Goal: Transaction & Acquisition: Book appointment/travel/reservation

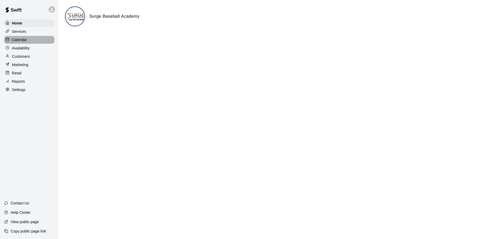
click at [23, 41] on p "Calendar" at bounding box center [19, 39] width 15 height 5
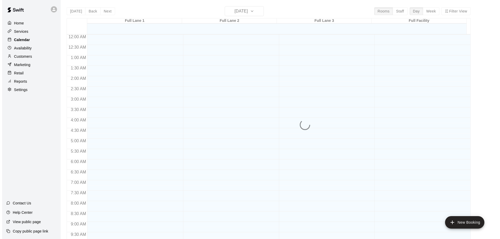
scroll to position [274, 0]
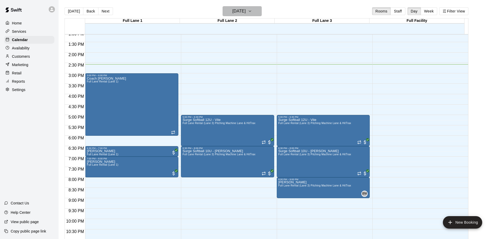
click at [243, 10] on h6 "[DATE]" at bounding box center [239, 11] width 13 height 7
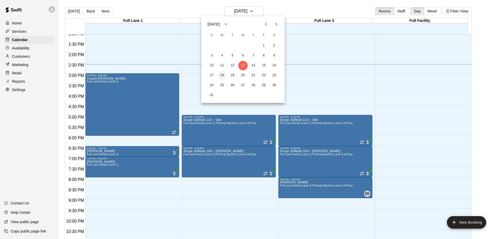
click at [223, 75] on button "18" at bounding box center [221, 75] width 9 height 9
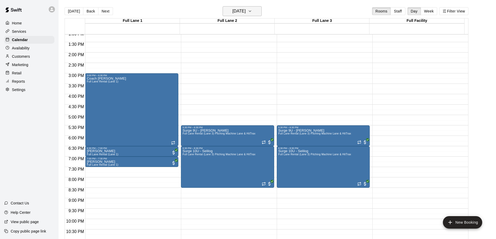
click at [240, 13] on h6 "[DATE]" at bounding box center [239, 11] width 13 height 7
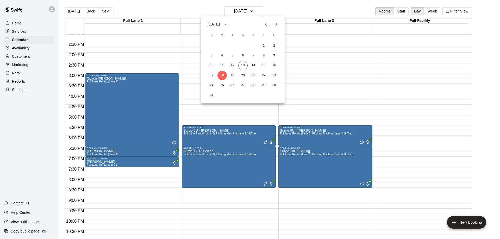
click at [275, 23] on icon "Next month" at bounding box center [276, 24] width 6 height 6
click at [222, 46] on button "1" at bounding box center [221, 45] width 9 height 9
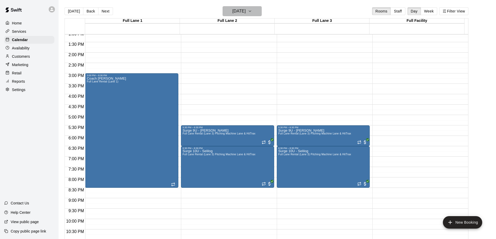
click at [246, 12] on h6 "[DATE]" at bounding box center [239, 11] width 13 height 7
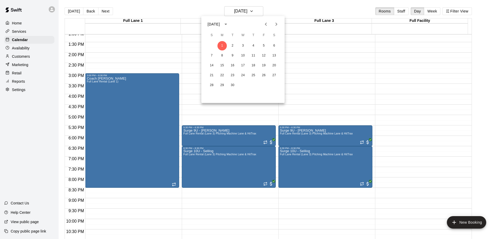
click at [265, 24] on icon "Previous month" at bounding box center [266, 24] width 2 height 3
click at [222, 85] on button "25" at bounding box center [221, 85] width 9 height 9
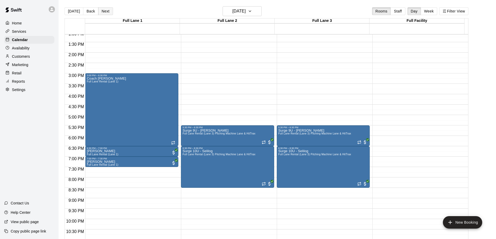
click at [104, 12] on button "Next" at bounding box center [105, 11] width 15 height 8
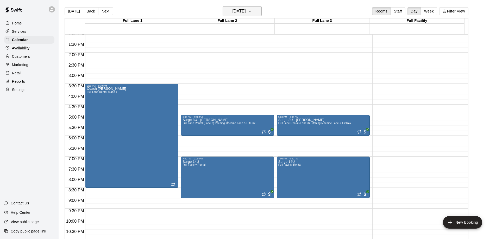
click at [238, 14] on h6 "[DATE]" at bounding box center [239, 11] width 13 height 7
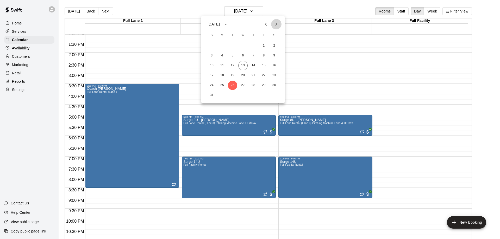
click at [275, 23] on icon "Next month" at bounding box center [276, 24] width 6 height 6
click at [222, 46] on button "1" at bounding box center [221, 45] width 9 height 9
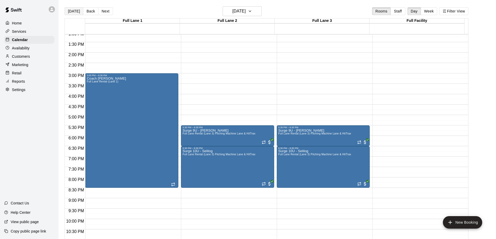
click at [74, 12] on button "[DATE]" at bounding box center [74, 11] width 19 height 8
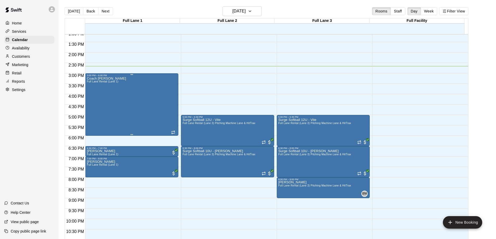
click at [122, 95] on div "Coach [PERSON_NAME] Full [PERSON_NAME] Rental (Lane 1)" at bounding box center [132, 196] width 90 height 239
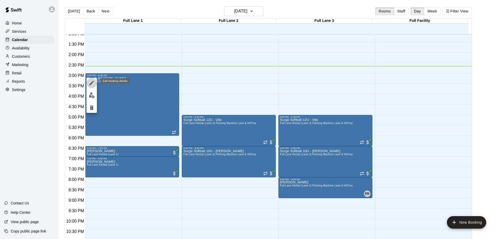
click at [92, 83] on icon "edit" at bounding box center [91, 83] width 5 height 5
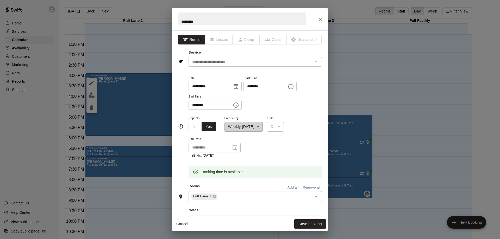
click at [294, 86] on icon "Choose time, selected time is 3:00 PM" at bounding box center [291, 87] width 6 height 6
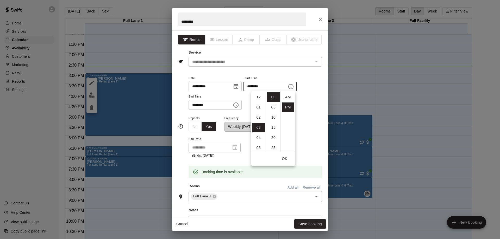
scroll to position [9, 0]
click at [273, 128] on li "15" at bounding box center [273, 128] width 12 height 10
type input "********"
click at [239, 106] on icon "Choose time, selected time is 6:00 PM" at bounding box center [235, 105] width 5 height 5
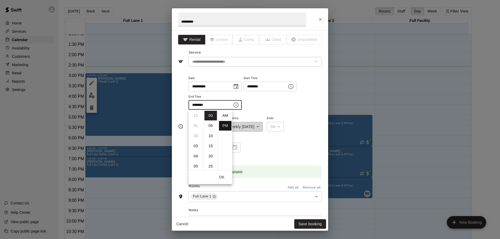
scroll to position [9, 0]
click at [198, 145] on li "04" at bounding box center [196, 148] width 12 height 10
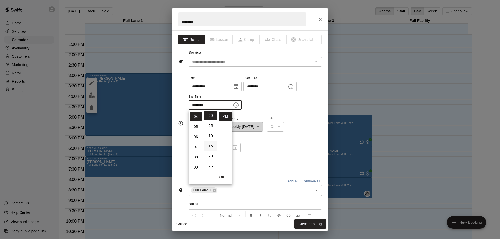
scroll to position [41, 0]
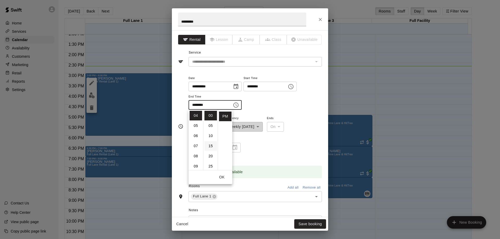
click at [210, 146] on li "15" at bounding box center [210, 146] width 12 height 10
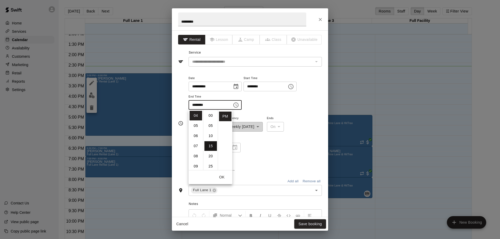
type input "********"
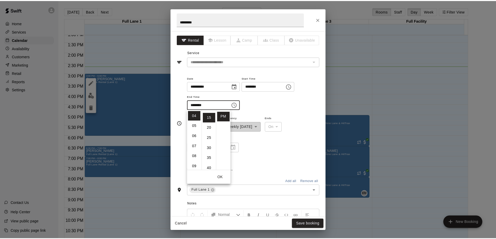
scroll to position [30, 0]
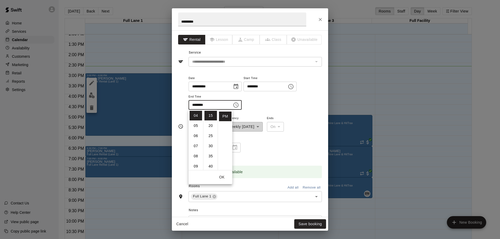
click at [224, 179] on button "OK" at bounding box center [222, 178] width 17 height 10
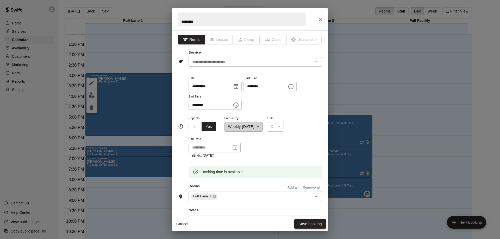
click at [313, 225] on button "Save booking" at bounding box center [310, 224] width 32 height 10
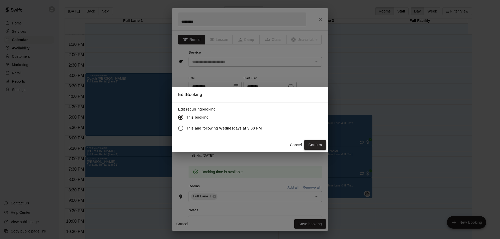
click at [313, 146] on button "Confirm" at bounding box center [315, 145] width 22 height 10
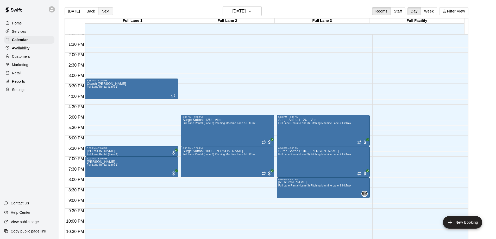
click at [103, 10] on button "Next" at bounding box center [105, 11] width 15 height 8
